Goal: Task Accomplishment & Management: Manage account settings

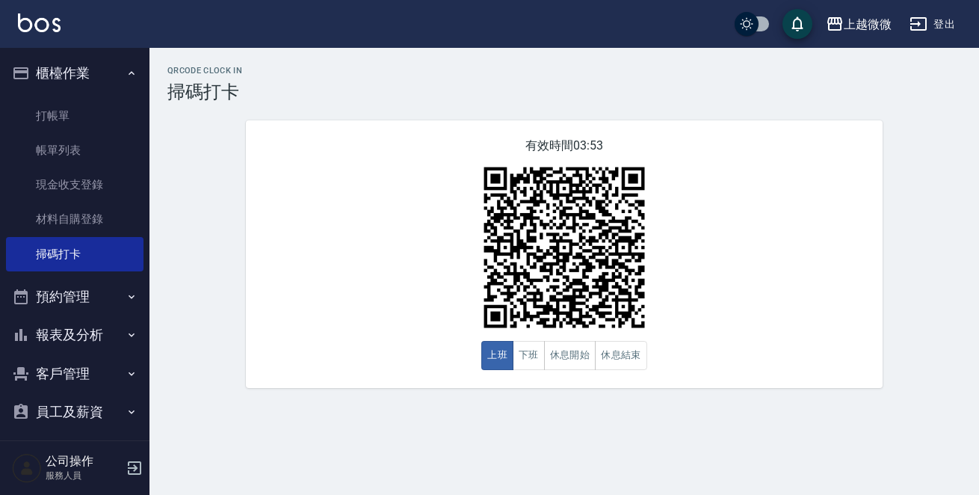
click at [134, 463] on icon "button" at bounding box center [135, 468] width 18 height 18
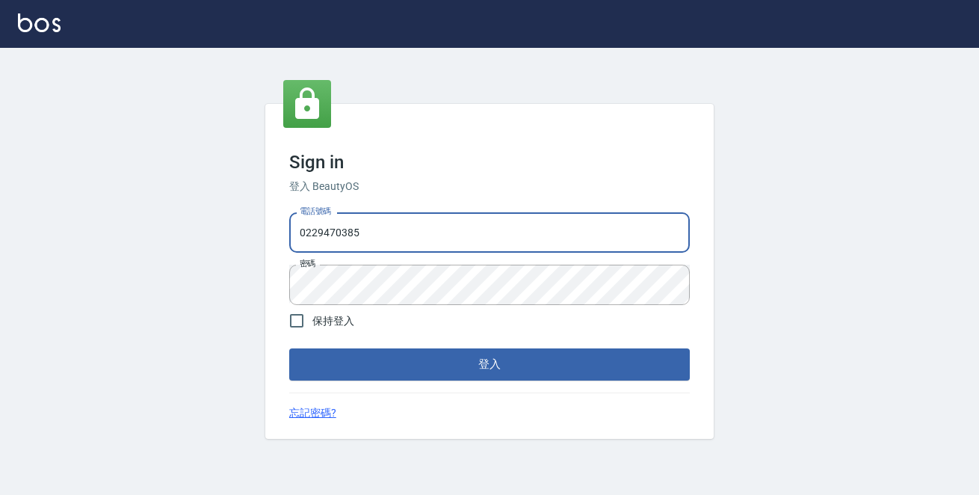
drag, startPoint x: 448, startPoint y: 230, endPoint x: 0, endPoint y: 188, distance: 450.3
click at [0, 212] on div "Sign in 登入 BeautyOS 電話號碼 [PHONE_NUMBER] 電話號碼 密碼 密碼 保持登入 登入 忘記密碼?" at bounding box center [489, 271] width 979 height 447
type input "0972809892"
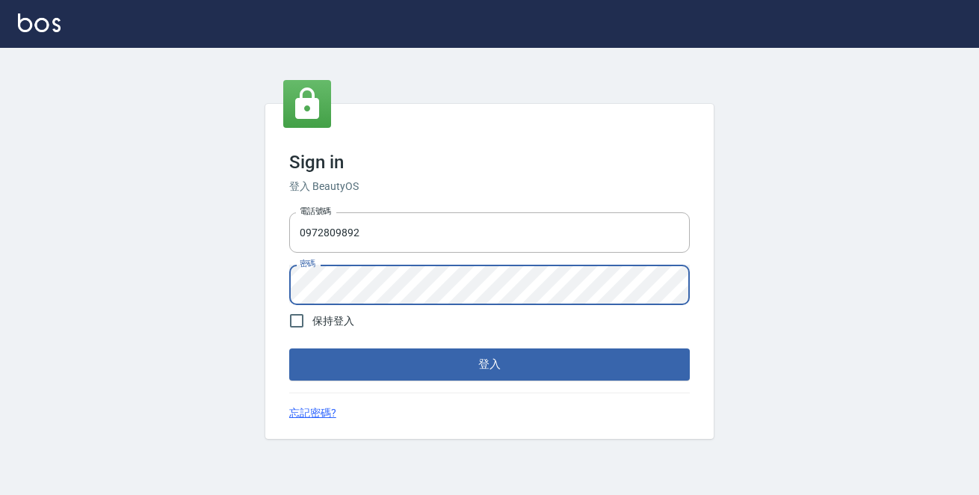
click at [289, 348] on button "登入" at bounding box center [489, 363] width 400 height 31
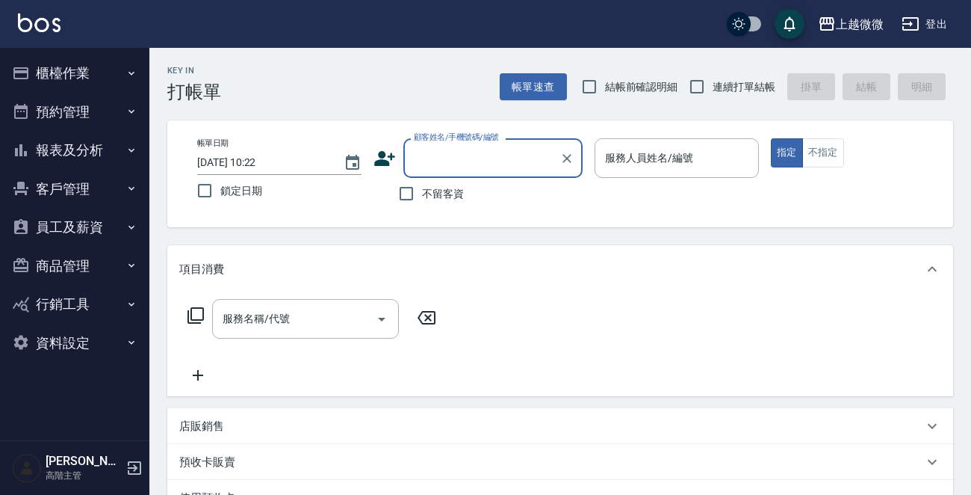
click at [73, 267] on button "商品管理" at bounding box center [74, 266] width 137 height 39
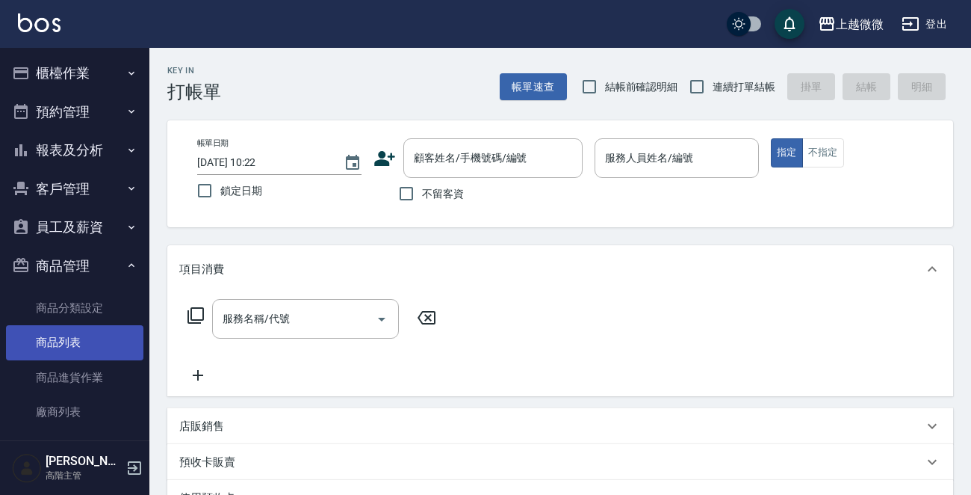
click at [58, 343] on link "商品列表" at bounding box center [74, 342] width 137 height 34
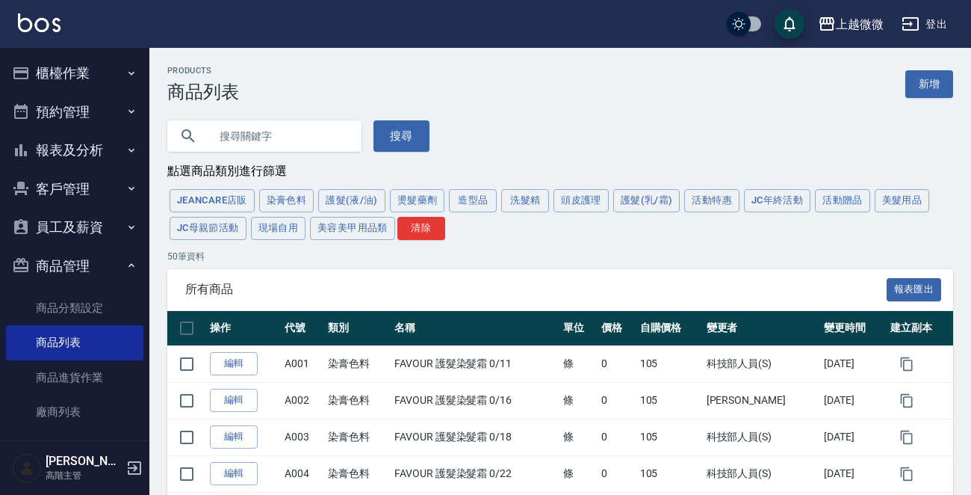
click at [272, 132] on input "text" at bounding box center [279, 136] width 140 height 40
type input "s"
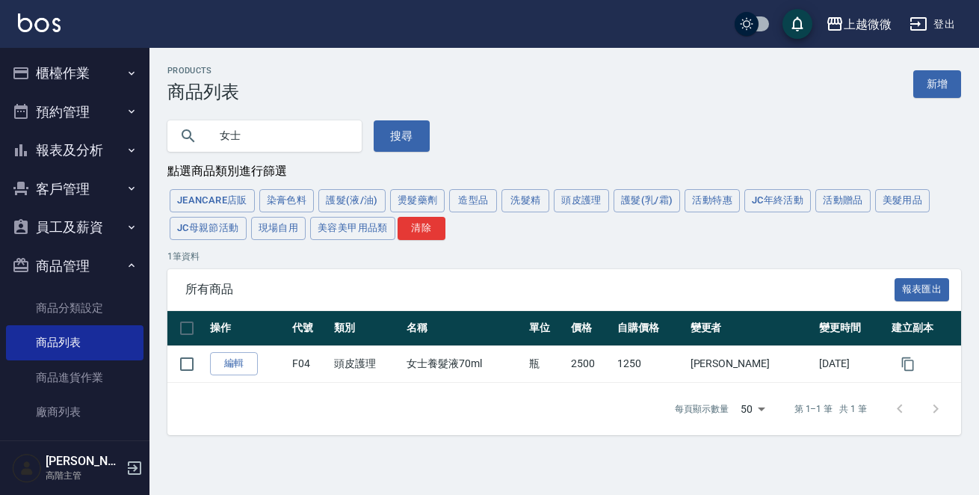
drag, startPoint x: 280, startPoint y: 148, endPoint x: 0, endPoint y: 113, distance: 282.4
click at [0, 113] on div "上越微微 登出 櫃檯作業 打帳單 帳單列表 掛單列表 座位開單 營業儀表板 現金收支登錄 高階收支登錄 材料自購登錄 每日結帳 排班表 現場電腦打卡 掃碼打卡…" at bounding box center [489, 247] width 979 height 495
type input "JC"
click at [385, 126] on button "搜尋" at bounding box center [402, 135] width 56 height 31
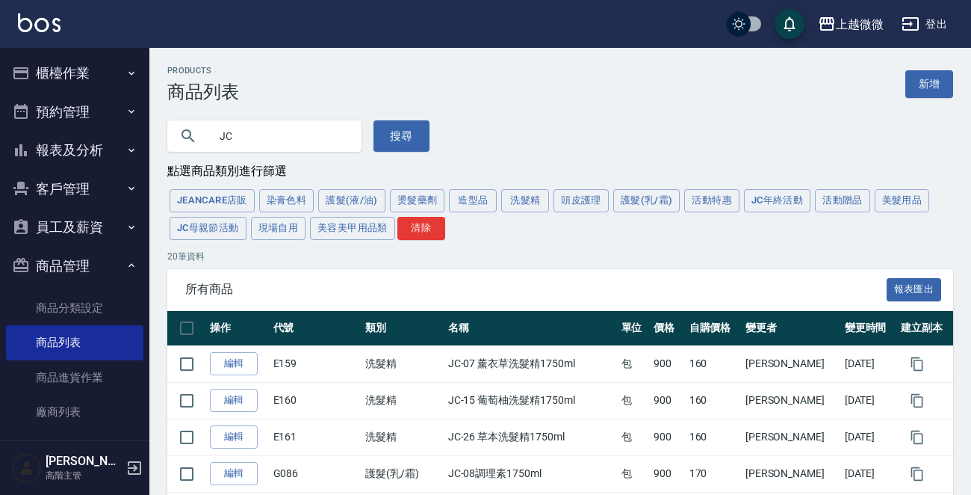
click at [83, 219] on button "員工及薪資" at bounding box center [74, 227] width 137 height 39
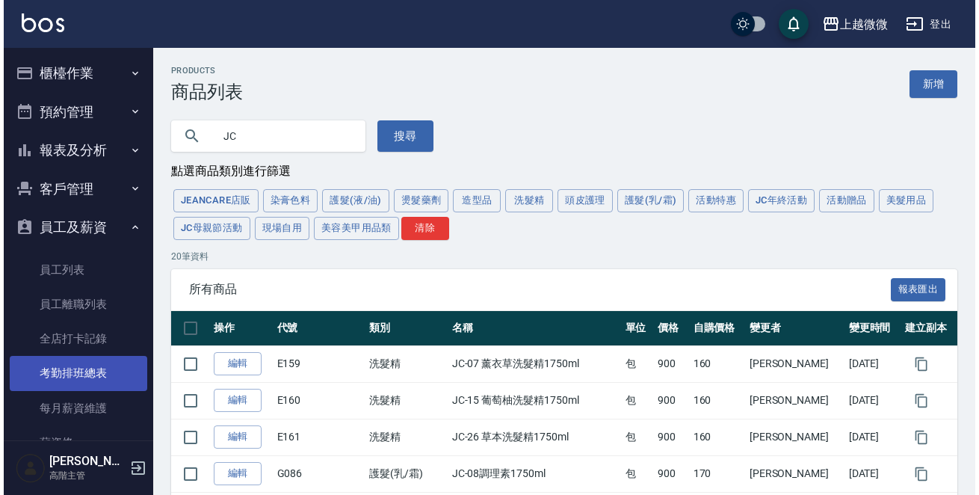
scroll to position [75, 0]
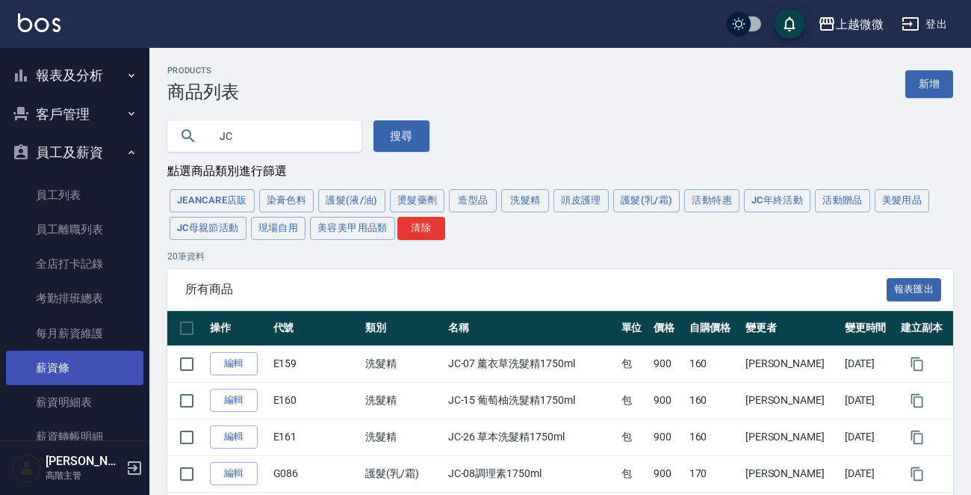
click at [75, 367] on link "薪資條" at bounding box center [74, 367] width 137 height 34
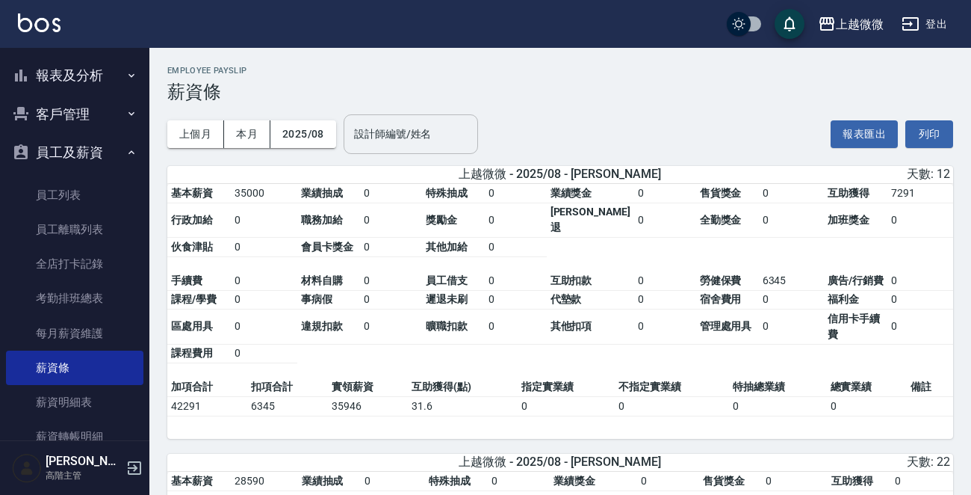
click at [400, 134] on input "設計師編號/姓名" at bounding box center [410, 134] width 121 height 26
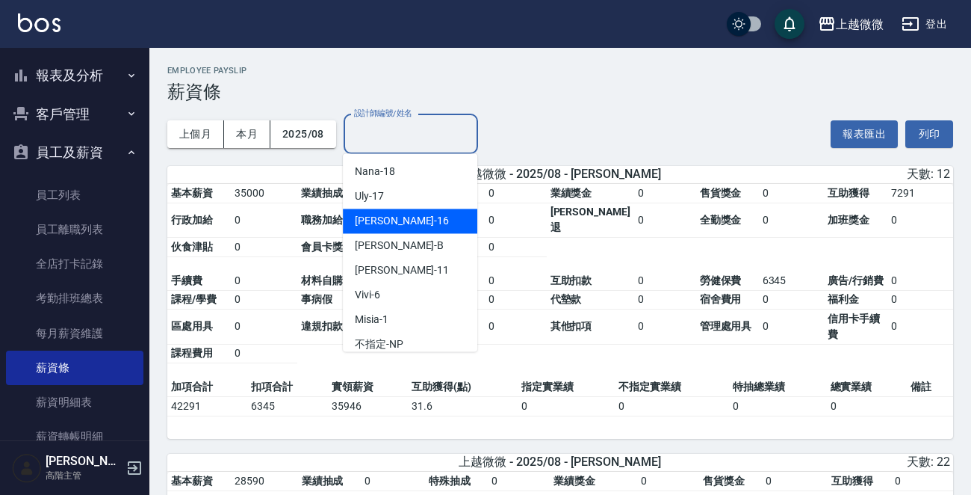
click at [424, 222] on div "Joan -16" at bounding box center [410, 220] width 134 height 25
type input "Joan-16"
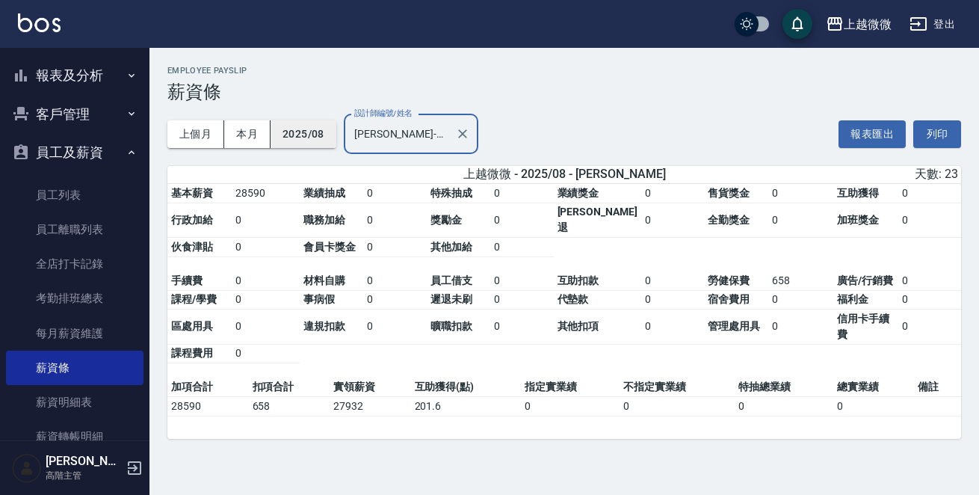
click at [319, 132] on button "2025/08" at bounding box center [303, 134] width 66 height 28
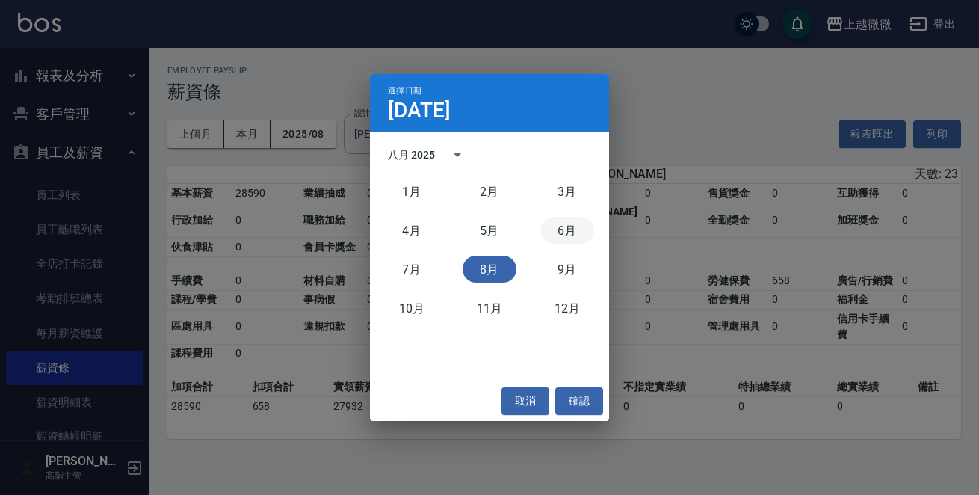
click at [563, 238] on button "6月" at bounding box center [567, 230] width 54 height 27
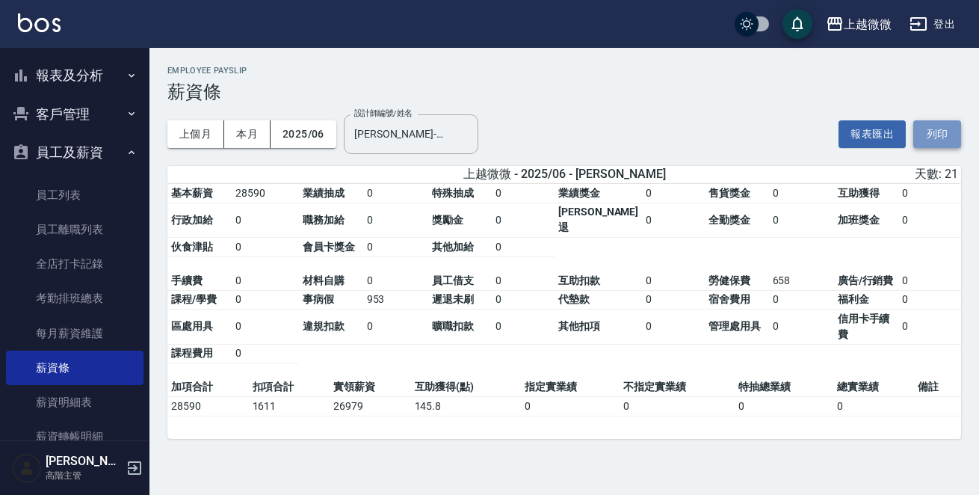
click at [933, 124] on button "列印" at bounding box center [937, 134] width 48 height 28
click at [318, 137] on button "2025/06" at bounding box center [303, 134] width 66 height 28
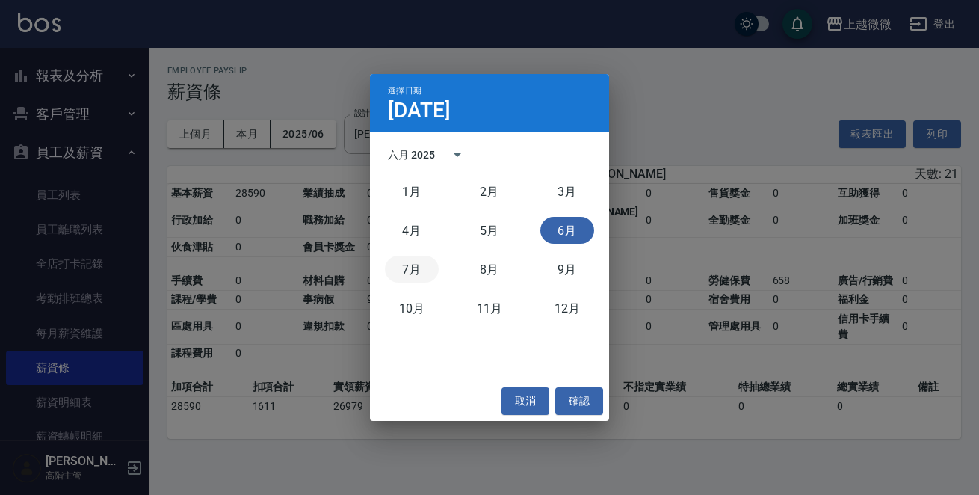
click at [411, 265] on button "7月" at bounding box center [412, 269] width 54 height 27
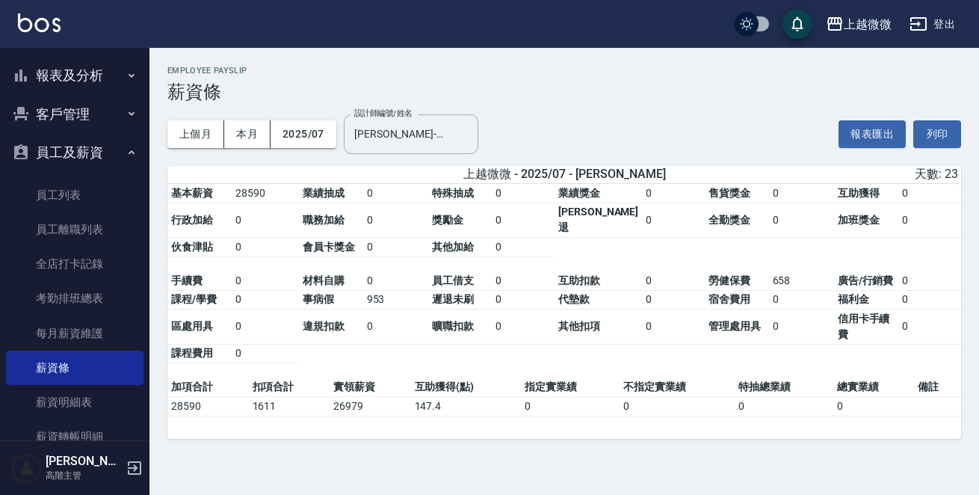
click at [949, 134] on button "列印" at bounding box center [937, 134] width 48 height 28
click at [948, 140] on button "列印" at bounding box center [937, 134] width 48 height 28
click at [932, 140] on button "列印" at bounding box center [937, 134] width 48 height 28
click at [134, 462] on icon "button" at bounding box center [134, 467] width 13 height 13
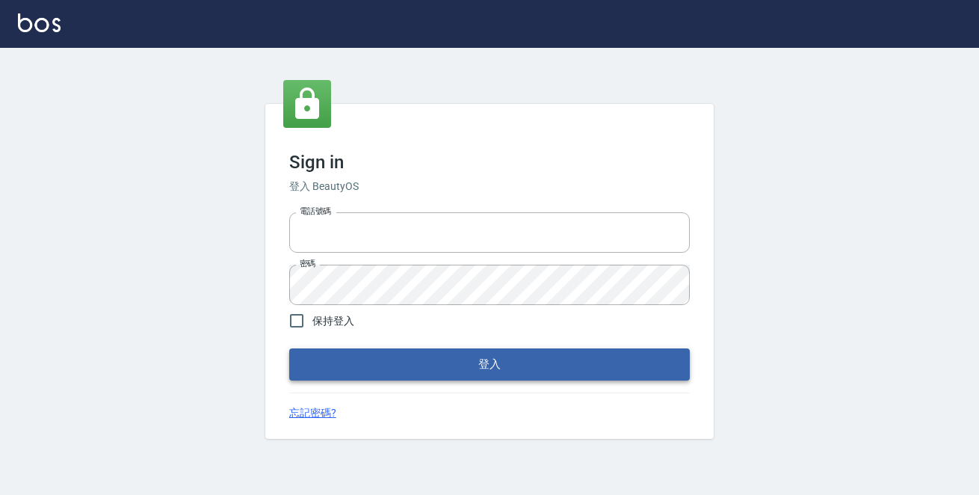
type input "0229470385"
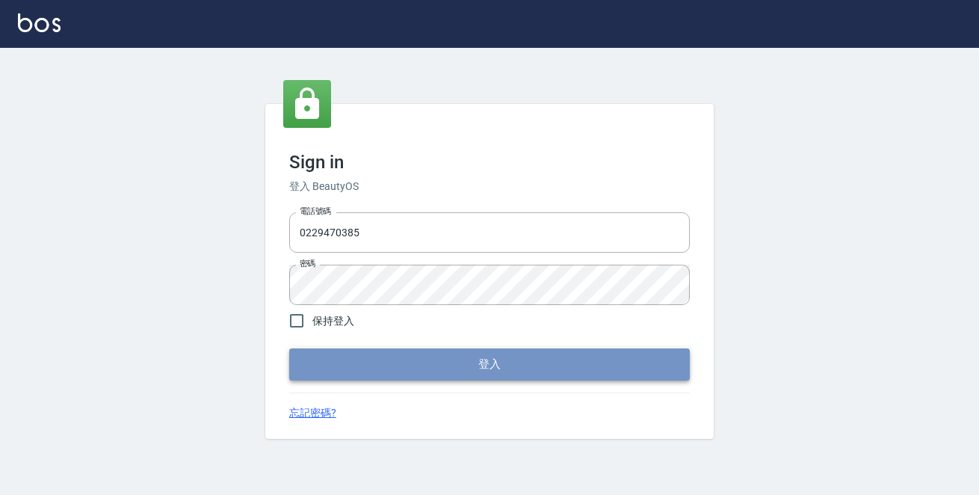
click at [454, 375] on button "登入" at bounding box center [489, 363] width 400 height 31
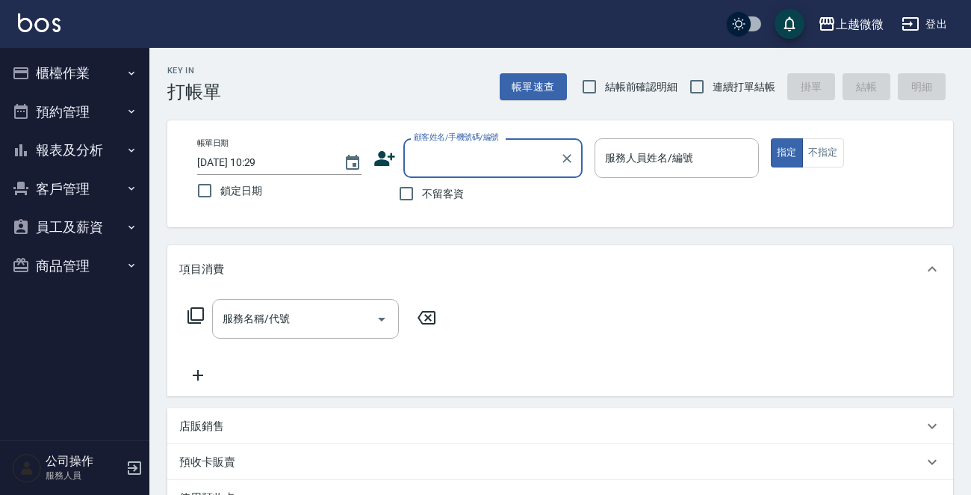
click at [105, 69] on button "櫃檯作業" at bounding box center [74, 73] width 137 height 39
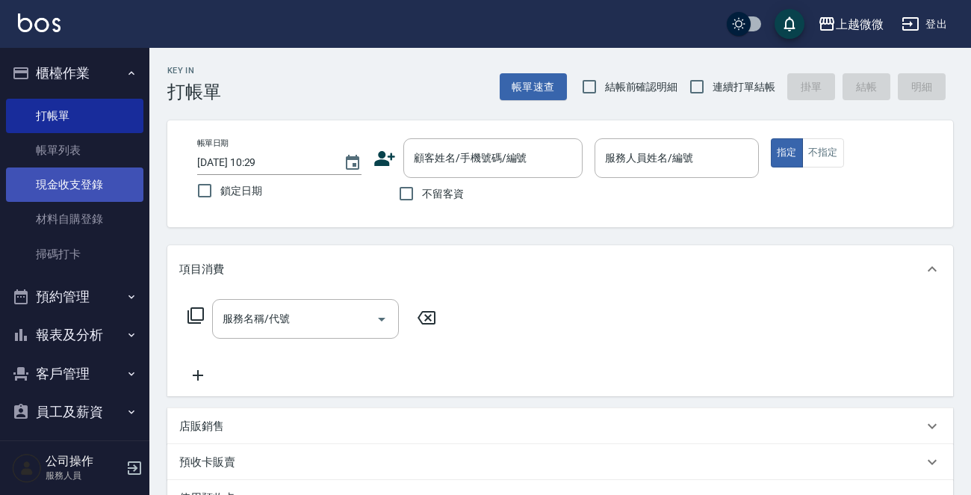
click at [105, 188] on link "現金收支登錄" at bounding box center [74, 184] width 137 height 34
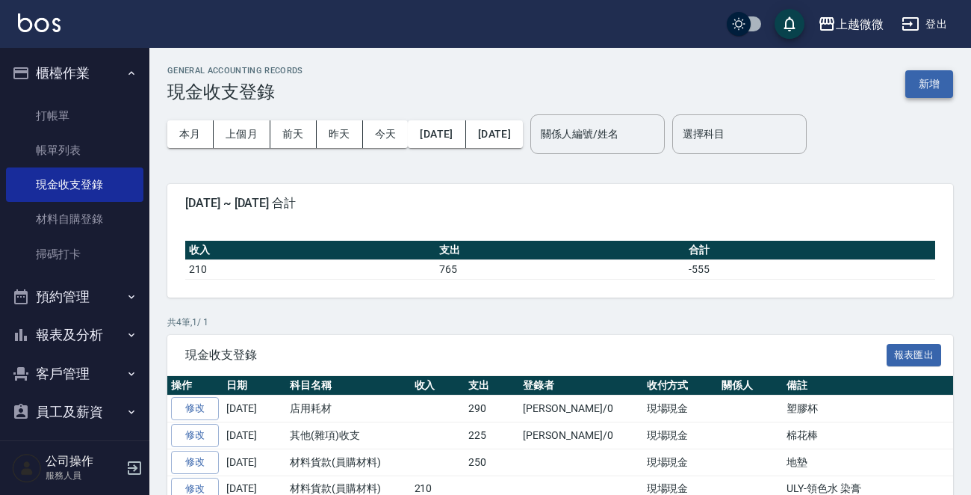
click at [921, 83] on button "新增" at bounding box center [930, 84] width 48 height 28
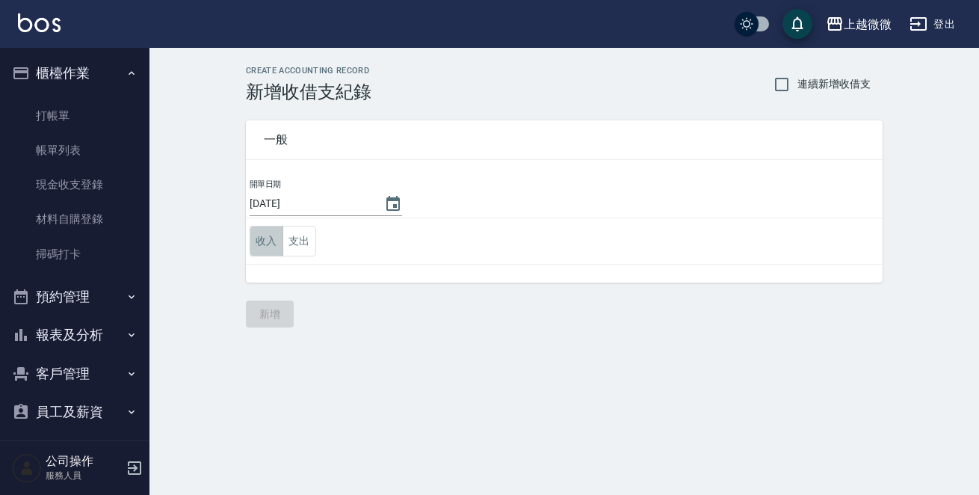
click at [258, 240] on button "收入" at bounding box center [267, 241] width 34 height 31
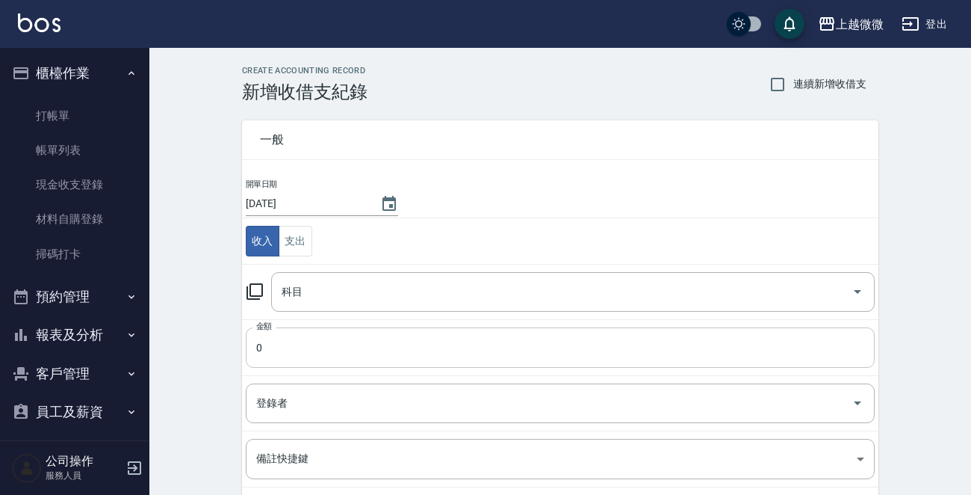
click at [297, 353] on input "0" at bounding box center [560, 347] width 629 height 40
click at [288, 344] on input "0" at bounding box center [560, 347] width 629 height 40
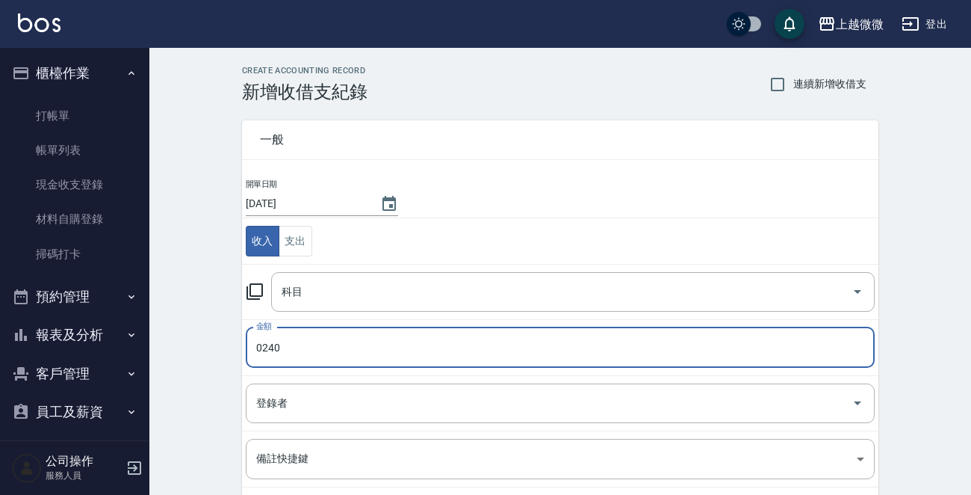
drag, startPoint x: 271, startPoint y: 350, endPoint x: 193, endPoint y: 353, distance: 78.5
click at [194, 353] on div "CREATE ACCOUNTING RECORD 新增收借支紀錄 連續新增收借支 一般 開單日期 [DATE] 收入 支出 科目 科目 金額 0240 金額 …" at bounding box center [560, 354] width 822 height 612
type input "2410"
click at [345, 298] on input "科目" at bounding box center [562, 292] width 568 height 26
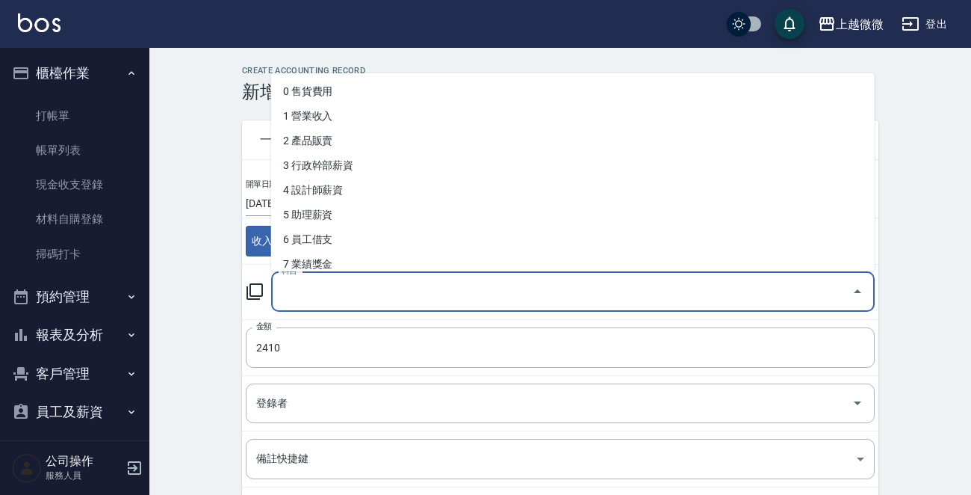
type input "j"
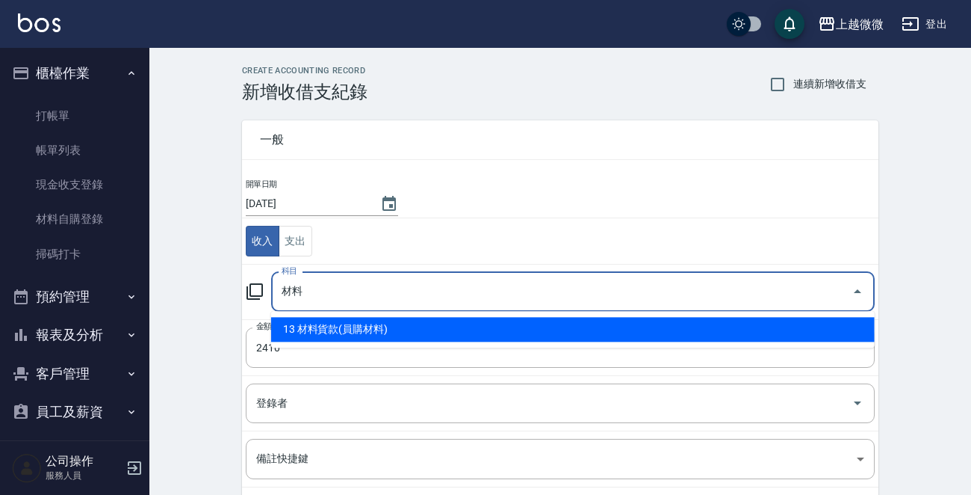
click at [373, 323] on li "13 材料貨款(員購材料)" at bounding box center [573, 329] width 604 height 25
type input "13 材料貨款(員購材料)"
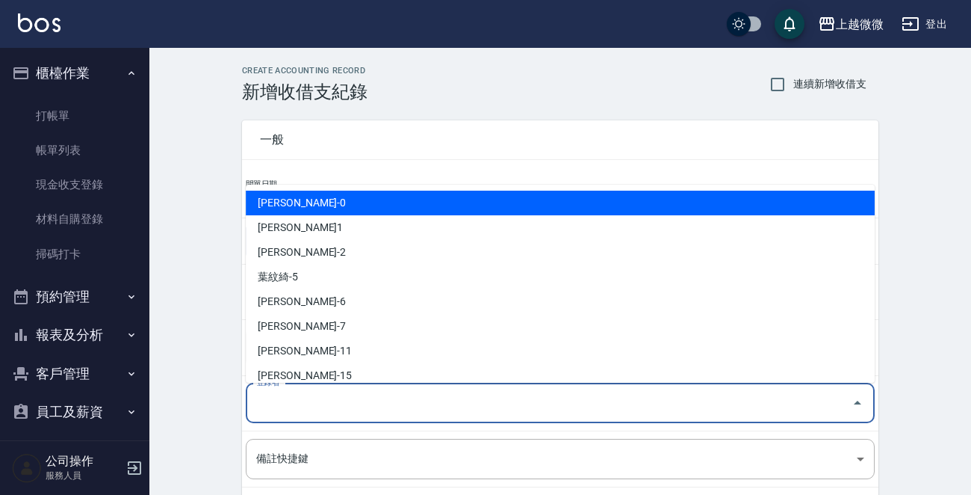
click at [320, 409] on input "登錄者" at bounding box center [549, 403] width 593 height 26
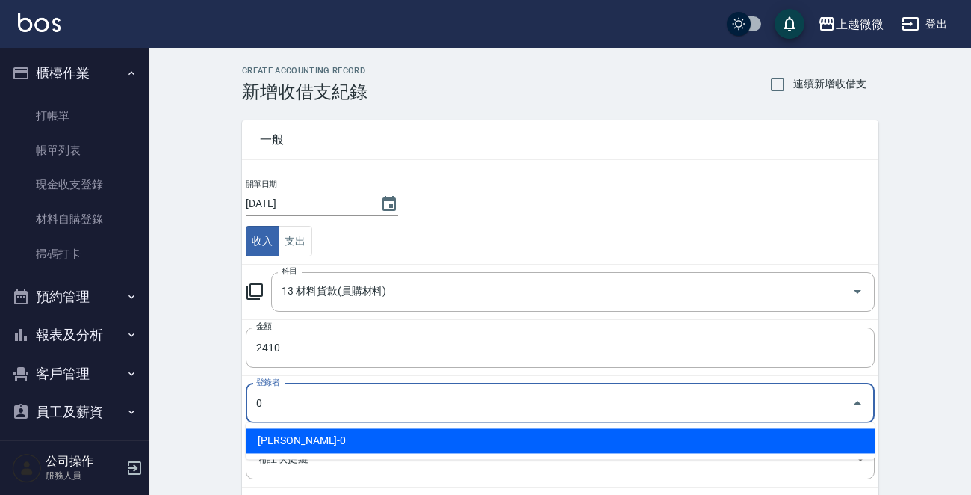
click at [298, 431] on li "[PERSON_NAME]-0" at bounding box center [560, 440] width 629 height 25
type input "[PERSON_NAME]-0"
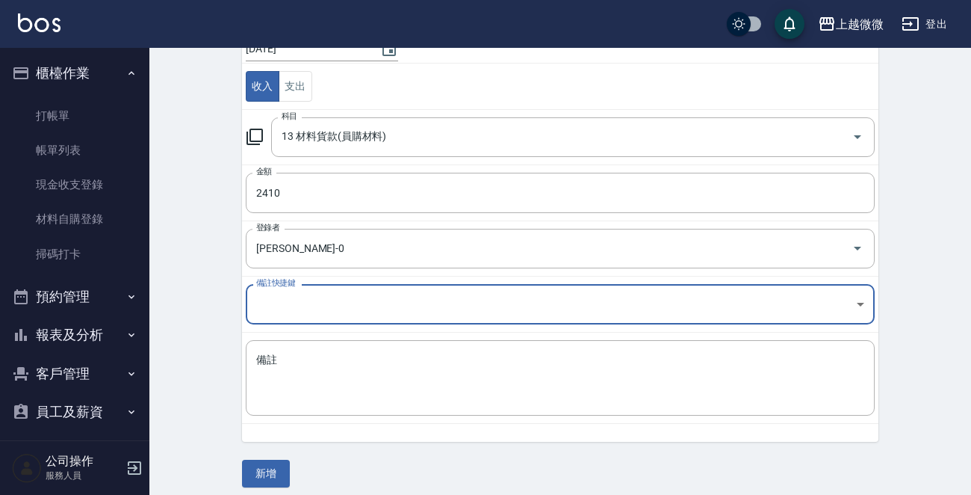
scroll to position [164, 0]
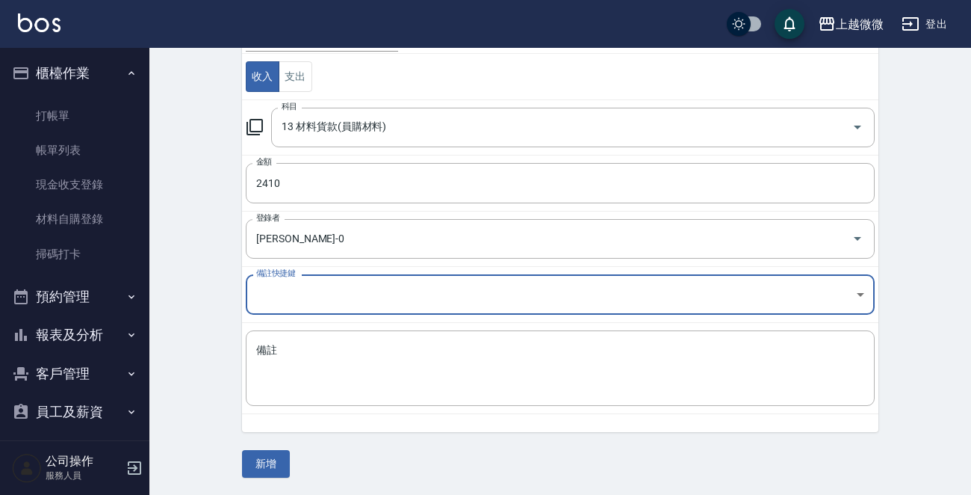
click at [217, 331] on div "CREATE ACCOUNTING RECORD 新增收借支紀錄 連續新增收借支 一般 開單日期 [DATE] 收入 支出 科目 13 材料貨款(員購材料) …" at bounding box center [560, 189] width 822 height 612
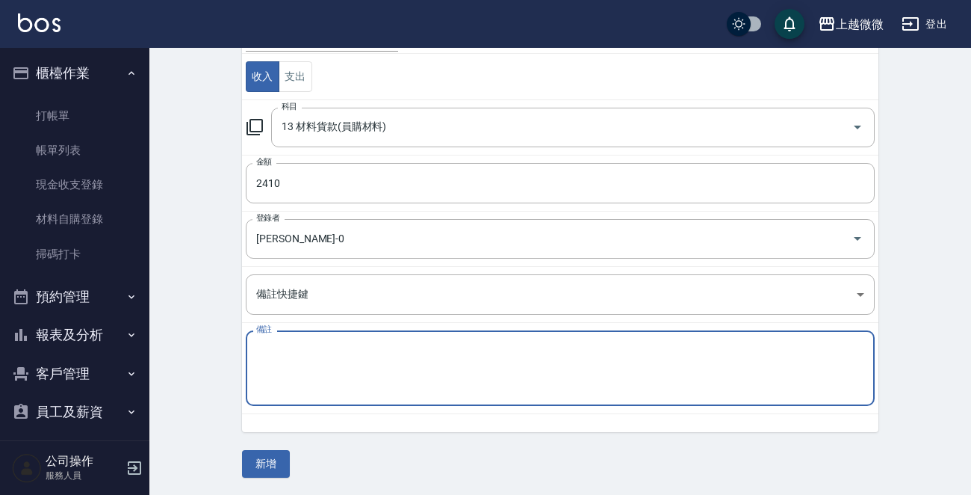
click at [340, 371] on textarea "備註" at bounding box center [560, 368] width 608 height 51
click at [395, 358] on textarea "備註" at bounding box center [560, 368] width 608 height 51
click at [410, 358] on textarea "JOAN-女士養髮液、" at bounding box center [560, 368] width 608 height 51
drag, startPoint x: 359, startPoint y: 347, endPoint x: 342, endPoint y: 347, distance: 16.4
click at [342, 347] on textarea "JOAN-女士養髮液、" at bounding box center [560, 368] width 608 height 51
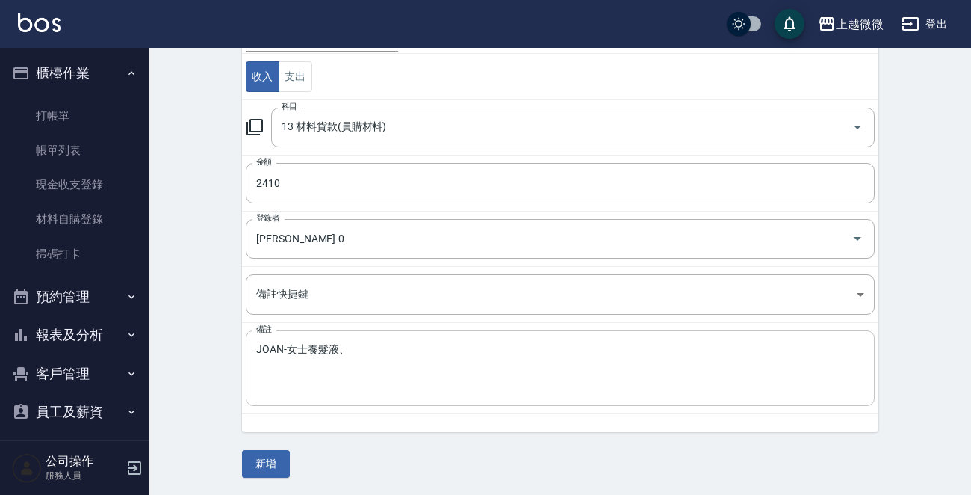
click at [376, 340] on div "JOAN-女士養髮液、 x 備註" at bounding box center [560, 367] width 629 height 75
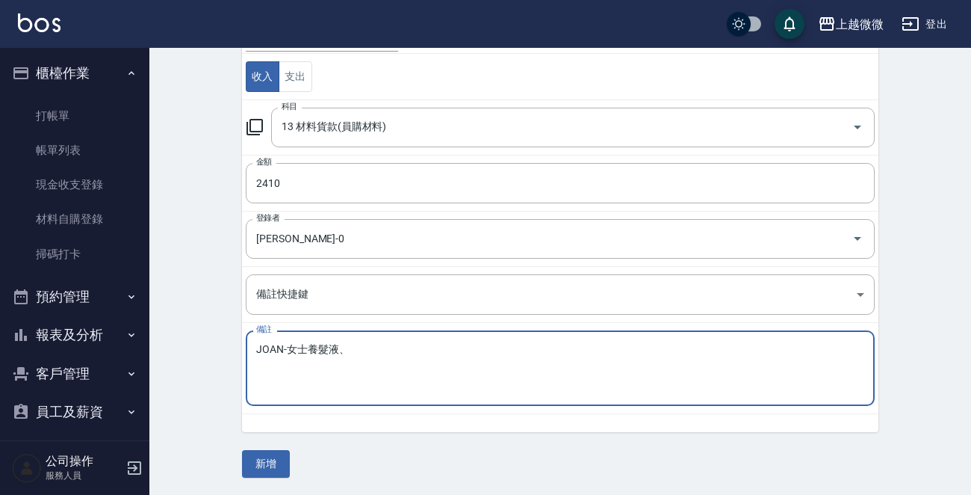
click at [388, 347] on textarea "JOAN-女士養髮液、" at bounding box center [560, 368] width 608 height 51
paste textarea "、"
click at [341, 346] on textarea "JOAN-女士養髮液、薰衣草洗髮精1750ml、" at bounding box center [560, 368] width 608 height 51
click at [494, 339] on div "JOAN-女士養髮液100ml、薰衣草洗髮精1750ml、 x 備註" at bounding box center [560, 367] width 629 height 75
click at [501, 348] on textarea "JOAN-女士養髮液100ml、薰衣草洗髮精1750ml、" at bounding box center [560, 368] width 608 height 51
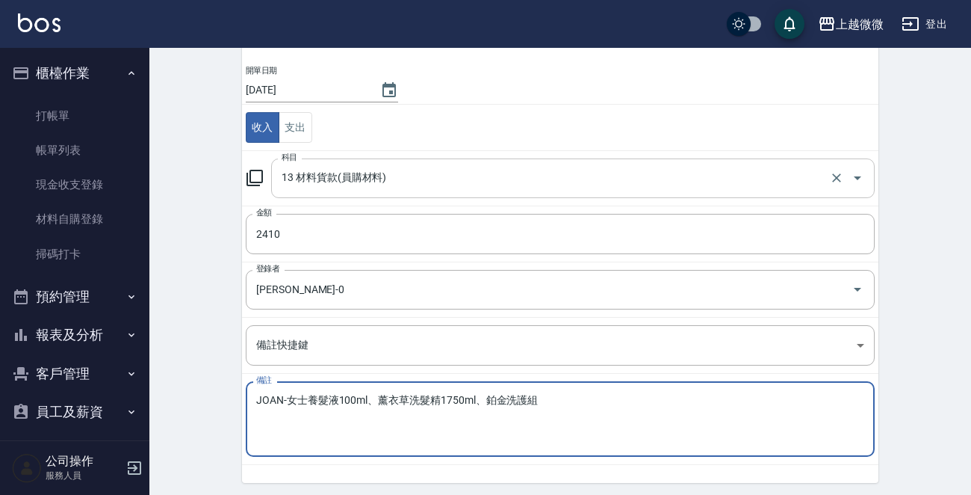
scroll to position [0, 0]
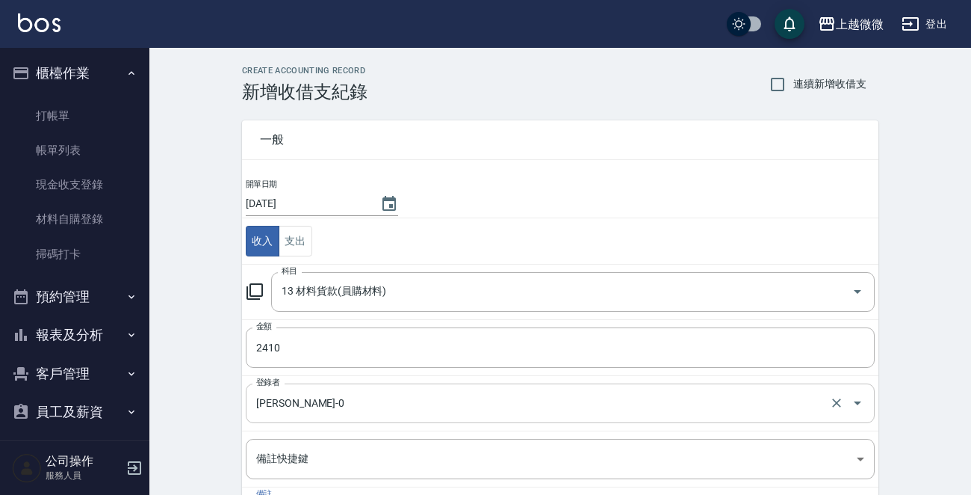
type textarea "JOAN-女士養髮液100ml、薰衣草洗髮精1750ml、鉑金洗護組"
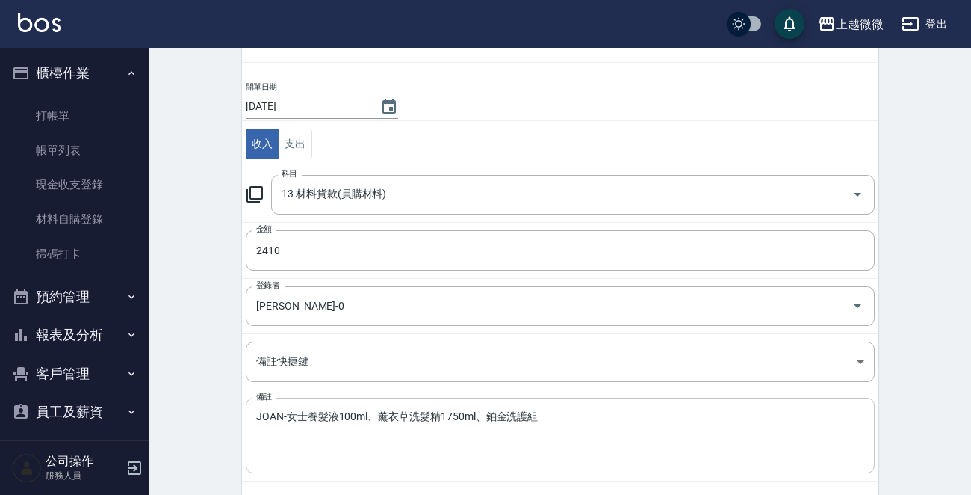
scroll to position [164, 0]
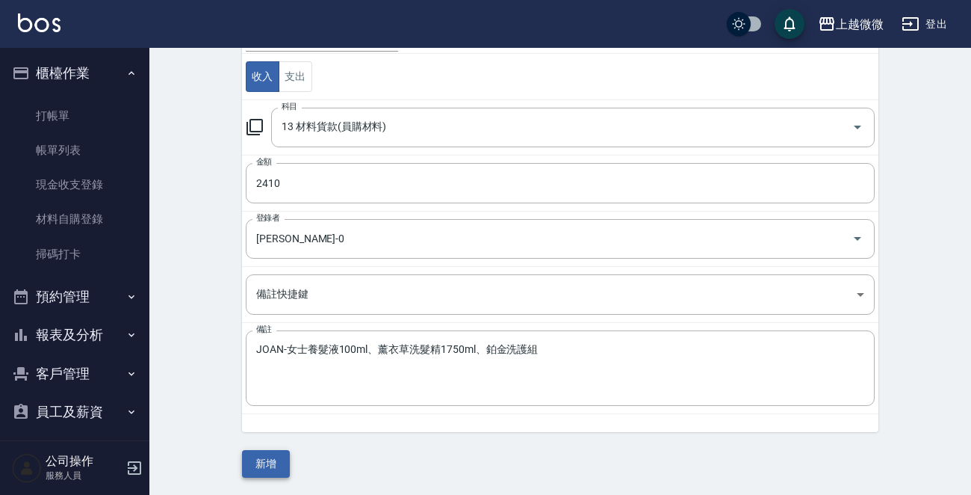
click at [266, 455] on button "新增" at bounding box center [266, 464] width 48 height 28
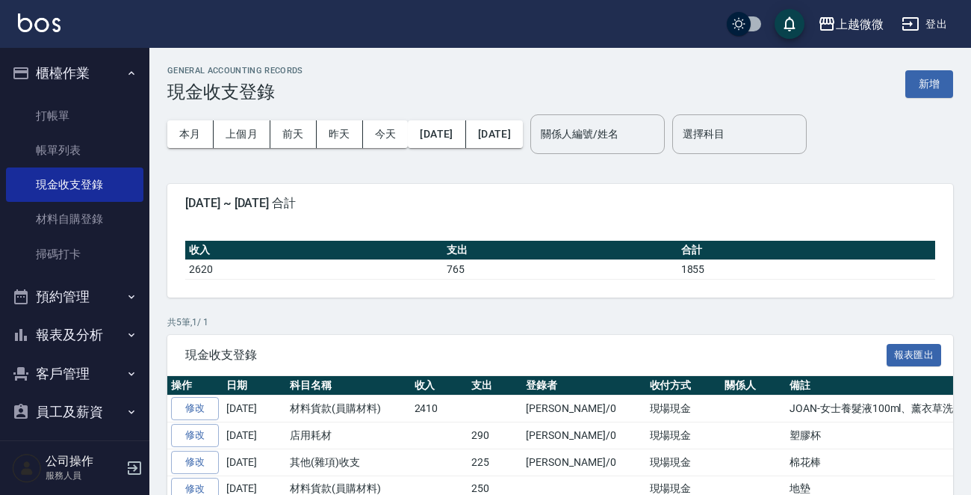
click at [44, 23] on img at bounding box center [39, 22] width 43 height 19
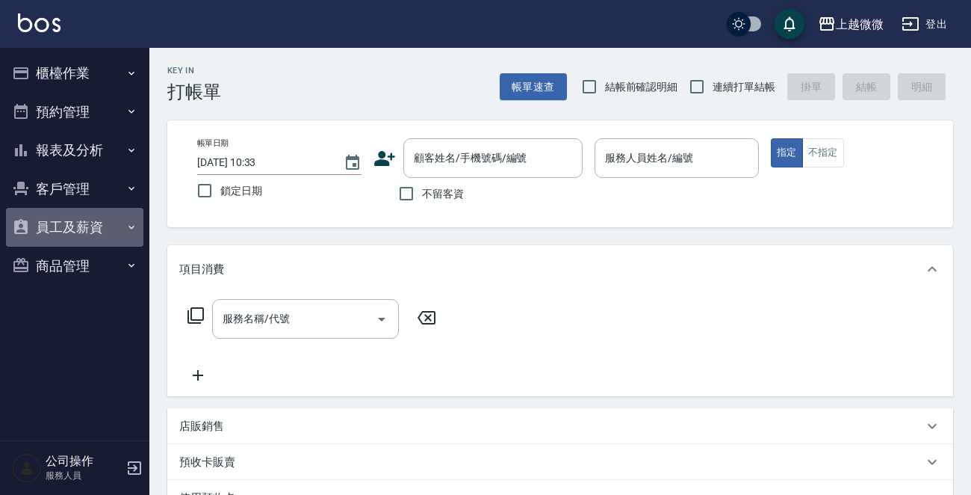
click at [87, 223] on button "員工及薪資" at bounding box center [74, 227] width 137 height 39
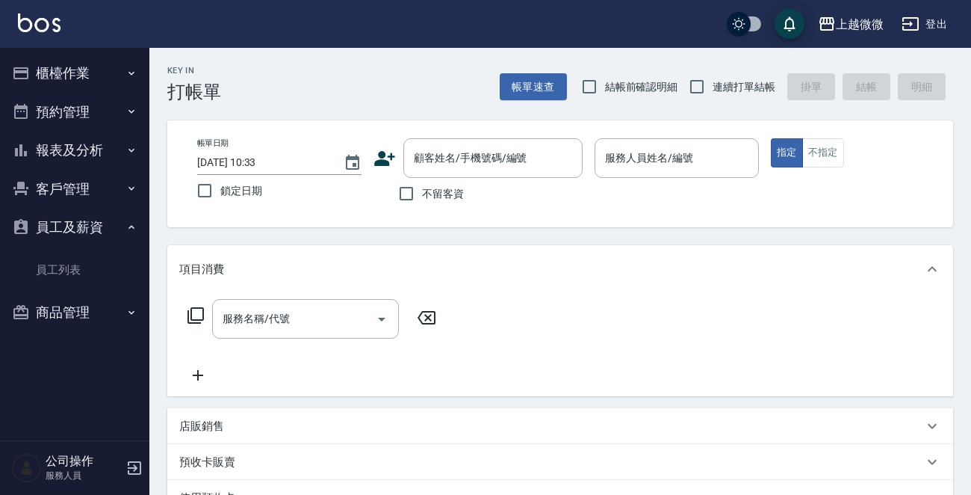
click at [90, 179] on button "客戶管理" at bounding box center [74, 189] width 137 height 39
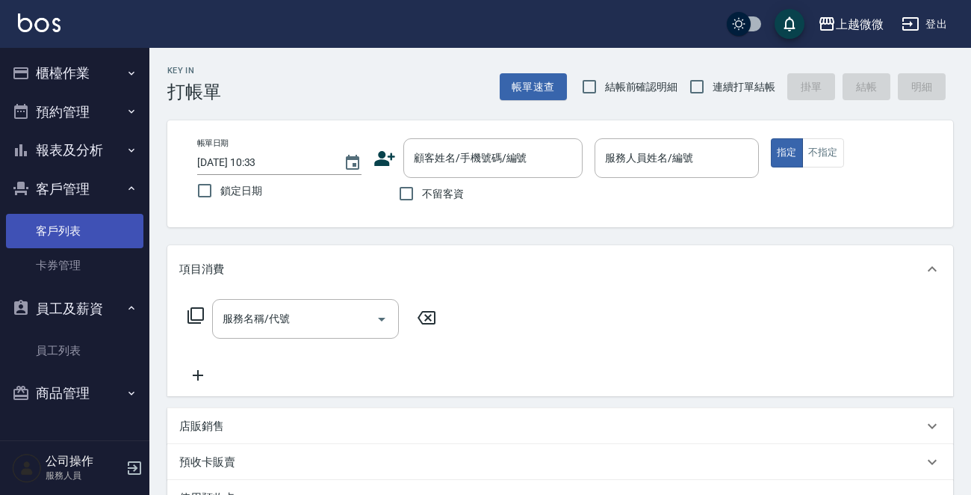
click at [94, 221] on link "客戶列表" at bounding box center [74, 231] width 137 height 34
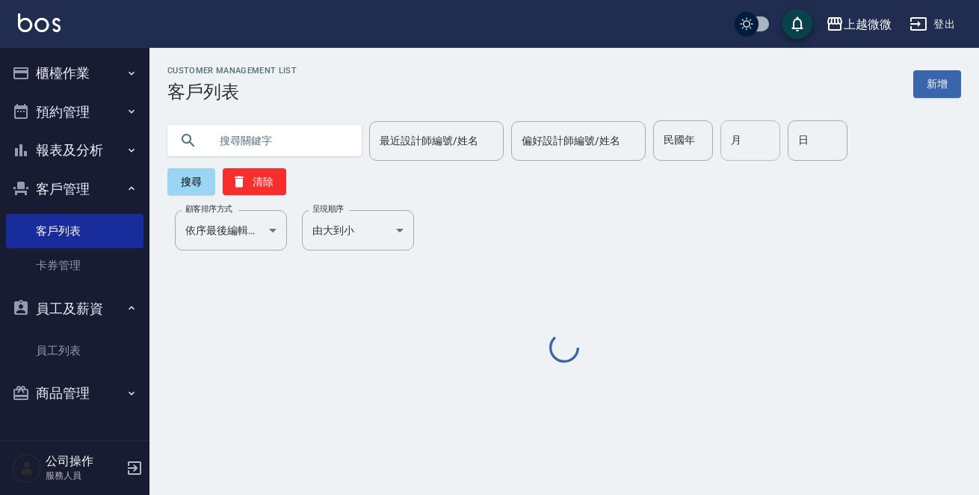
click at [720, 140] on div "月 月" at bounding box center [750, 140] width 60 height 40
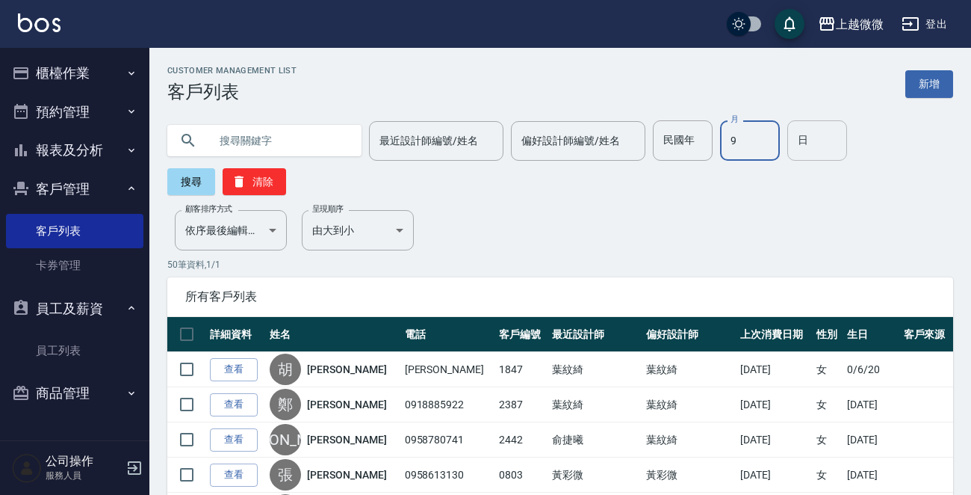
type input "9"
click at [802, 139] on input "日" at bounding box center [818, 140] width 60 height 40
type input "7"
click at [188, 194] on button "搜尋" at bounding box center [191, 181] width 48 height 27
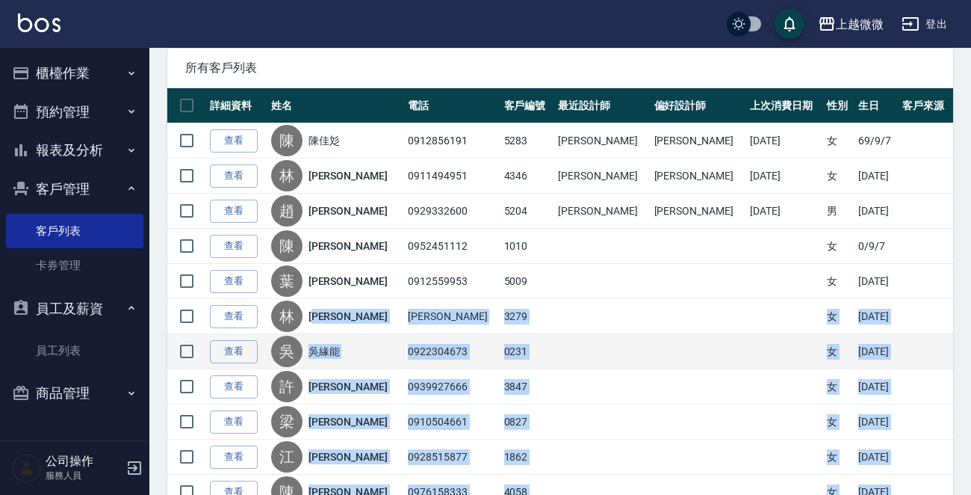
scroll to position [219, 0]
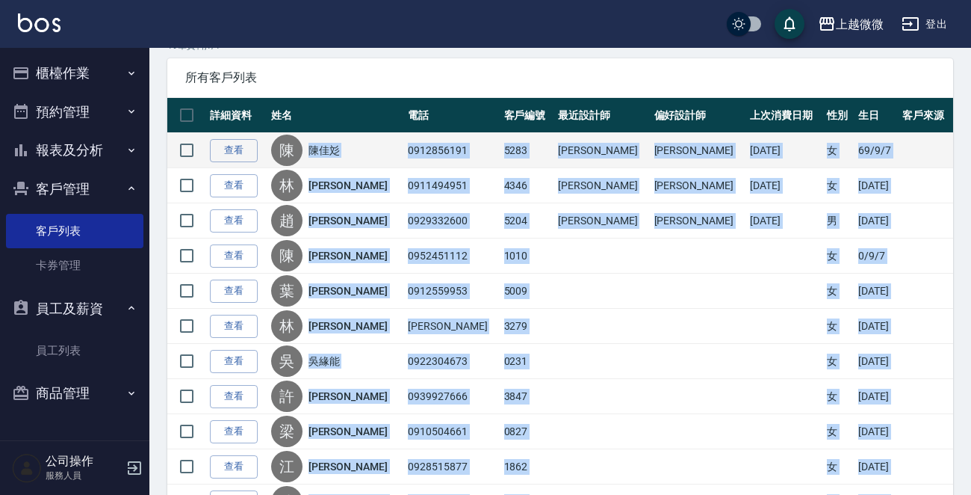
drag, startPoint x: 454, startPoint y: 409, endPoint x: 321, endPoint y: 158, distance: 283.1
click at [321, 158] on tbody "查看 [PERSON_NAME] 0912856191 5283 [PERSON_NAME] [PERSON_NAME] [DATE] 女 [DATE] 查看…" at bounding box center [560, 466] width 786 height 667
copy tbody "lor 2368220022 8819 ips dol 9334/30/62 s 50/5/5 am c adi 2136188445 2944 eli se…"
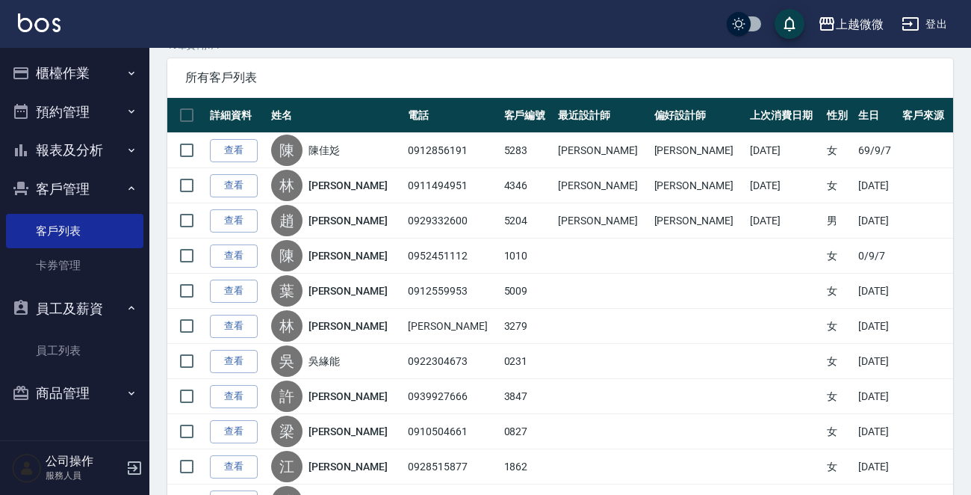
click at [480, 73] on span "所有客戶列表" at bounding box center [560, 77] width 750 height 15
click at [102, 150] on button "報表及分析" at bounding box center [74, 150] width 137 height 39
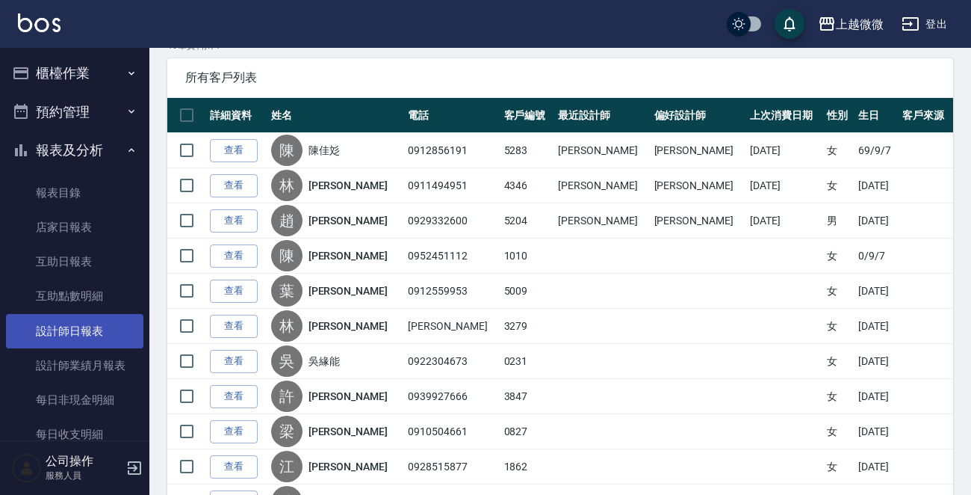
click at [86, 331] on link "設計師日報表" at bounding box center [74, 331] width 137 height 34
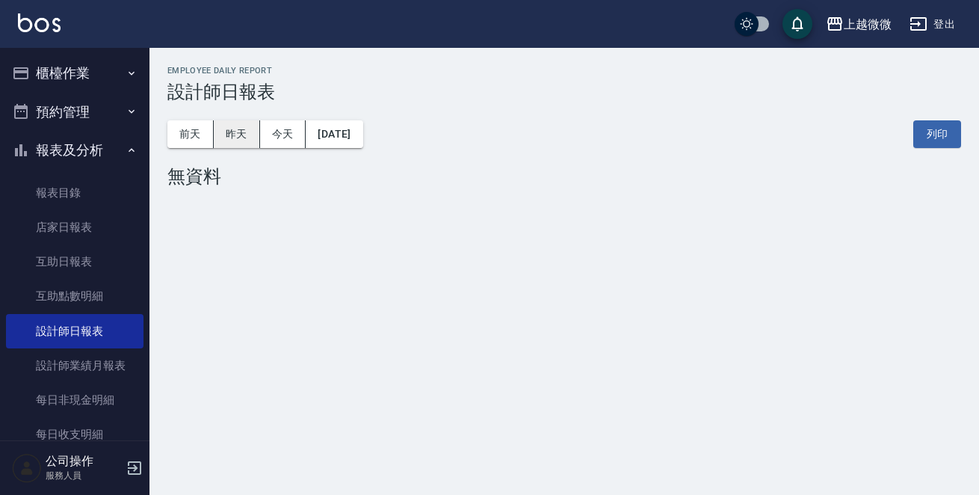
click at [226, 129] on button "昨天" at bounding box center [237, 134] width 46 height 28
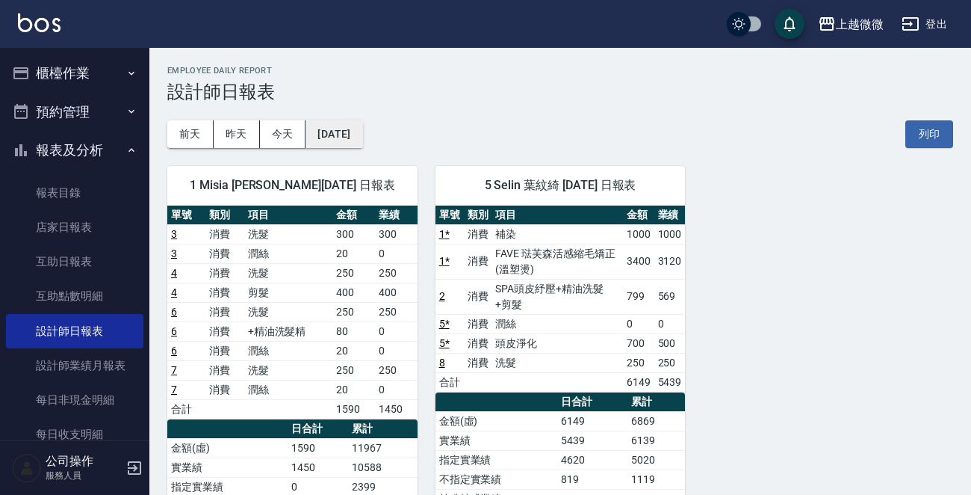
click at [346, 135] on button "[DATE]" at bounding box center [334, 134] width 57 height 28
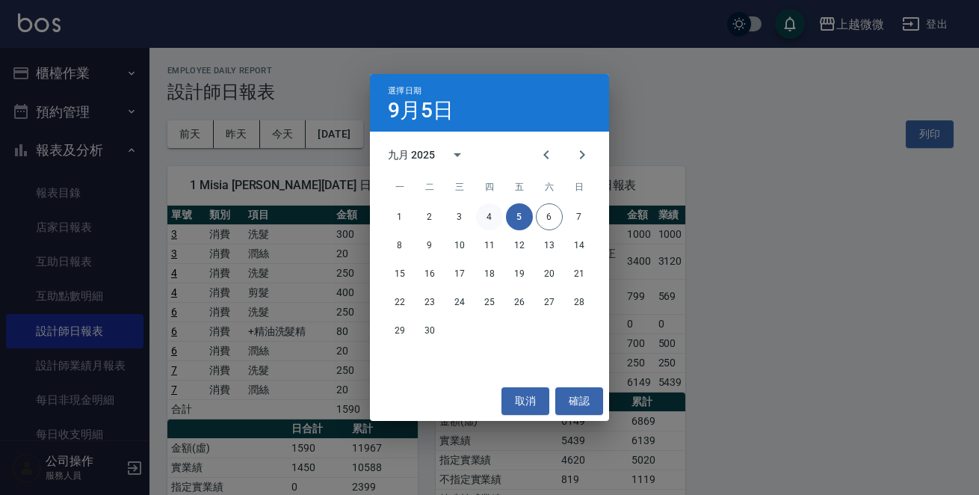
click at [491, 218] on button "4" at bounding box center [489, 216] width 27 height 27
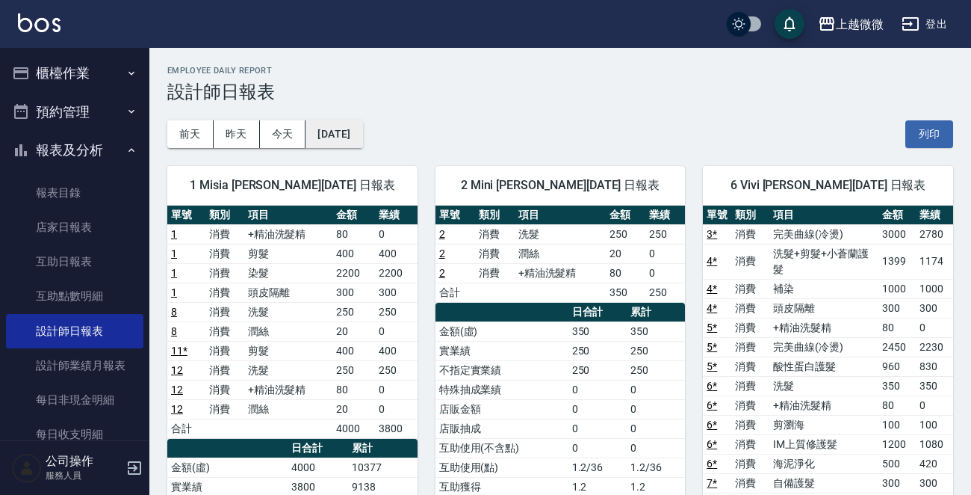
click at [356, 126] on button "[DATE]" at bounding box center [334, 134] width 57 height 28
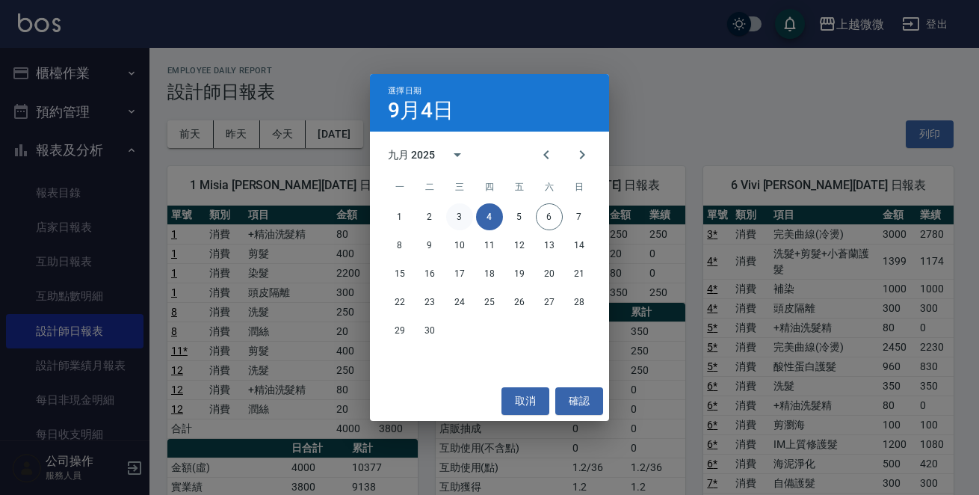
click at [464, 217] on button "3" at bounding box center [459, 216] width 27 height 27
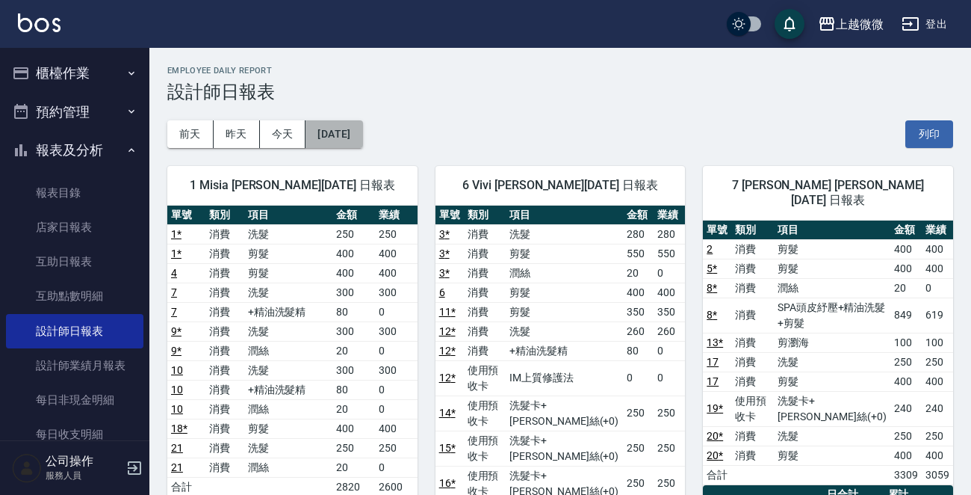
click at [347, 130] on button "[DATE]" at bounding box center [334, 134] width 57 height 28
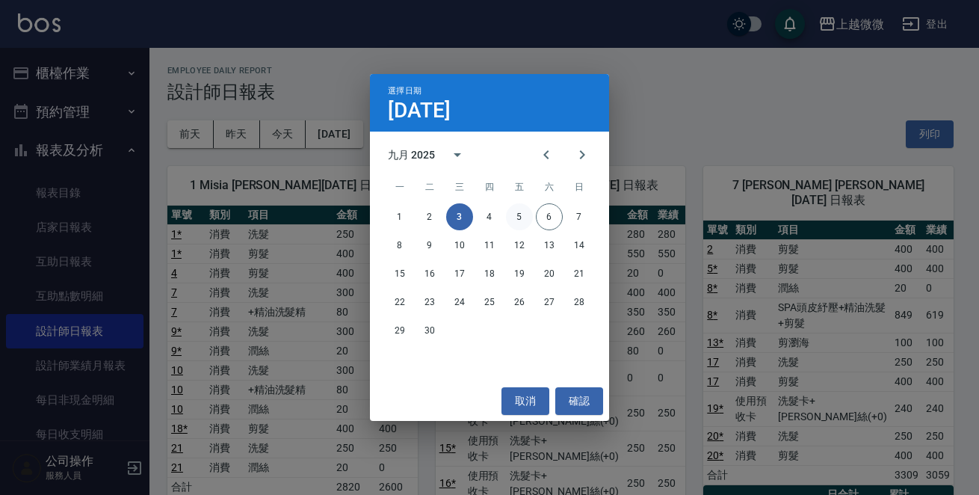
click at [523, 216] on button "5" at bounding box center [519, 216] width 27 height 27
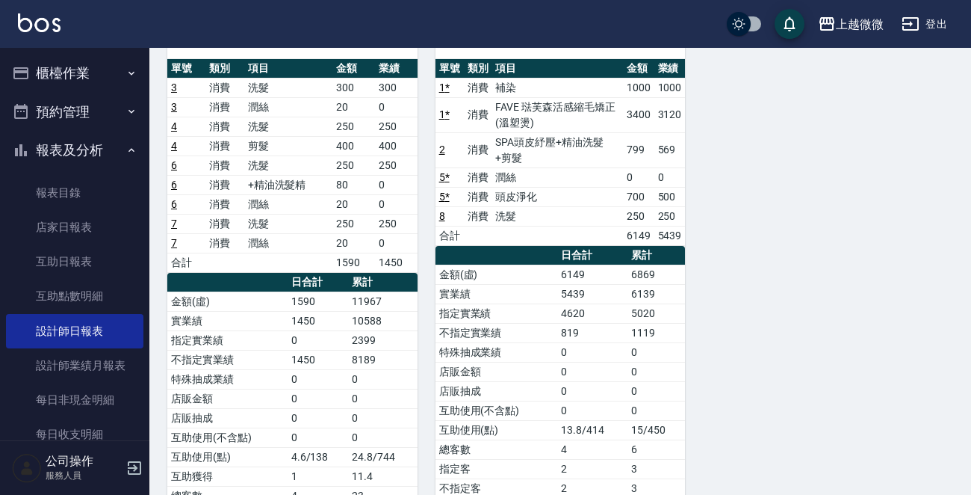
scroll to position [149, 0]
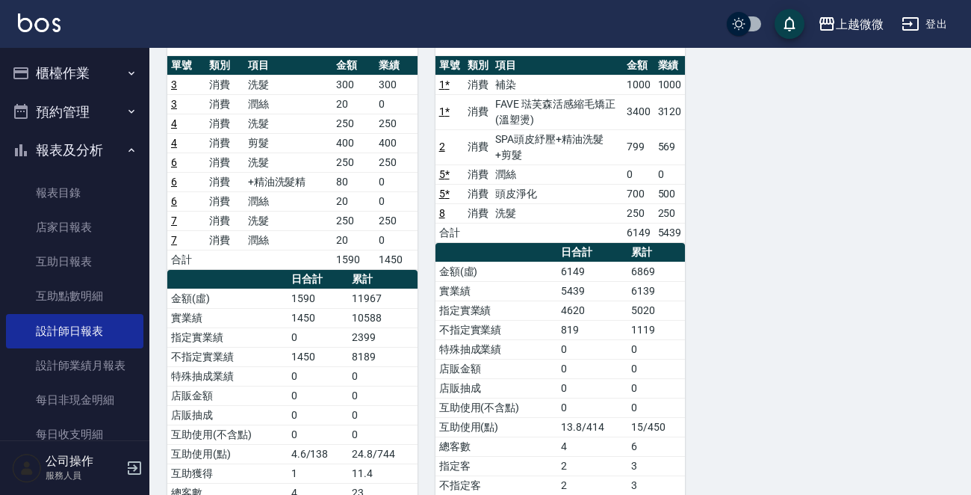
click at [25, 22] on img at bounding box center [39, 22] width 43 height 19
